Goal: Information Seeking & Learning: Learn about a topic

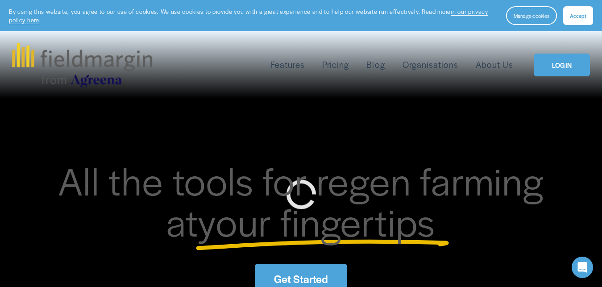
drag, startPoint x: 325, startPoint y: 164, endPoint x: 320, endPoint y: 162, distance: 5.0
click at [321, 162] on span "All the tools for regen farming at" at bounding box center [301, 200] width 486 height 95
click at [579, 12] on span "Accept" at bounding box center [578, 15] width 17 height 7
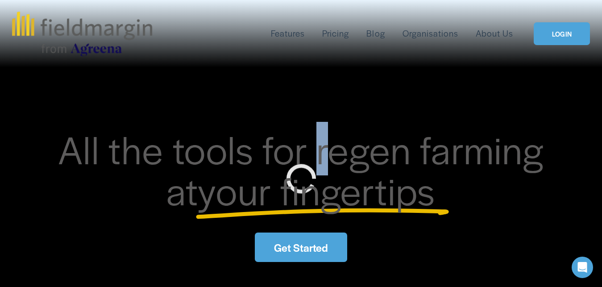
click at [486, 34] on link "About Us" at bounding box center [494, 33] width 37 height 14
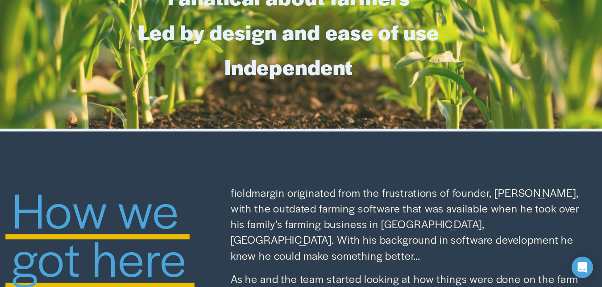
scroll to position [228, 0]
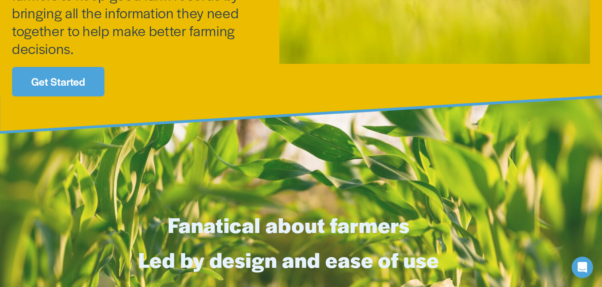
click at [45, 83] on link "Get Started" at bounding box center [58, 82] width 92 height 30
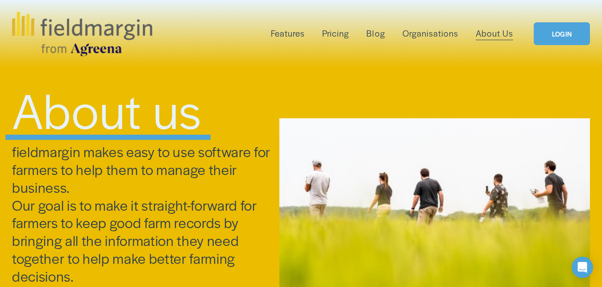
click at [288, 29] on span "Features" at bounding box center [288, 33] width 34 height 12
click at [328, 37] on link "Pricing" at bounding box center [335, 33] width 27 height 14
